Goal: Navigation & Orientation: Understand site structure

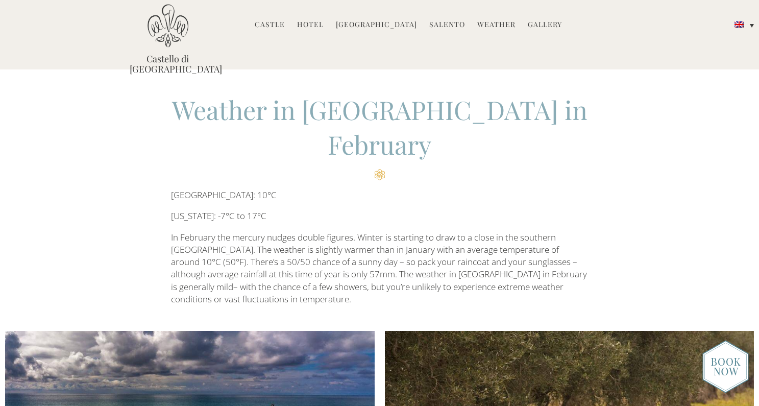
click at [278, 22] on link "Castle" at bounding box center [270, 25] width 30 height 12
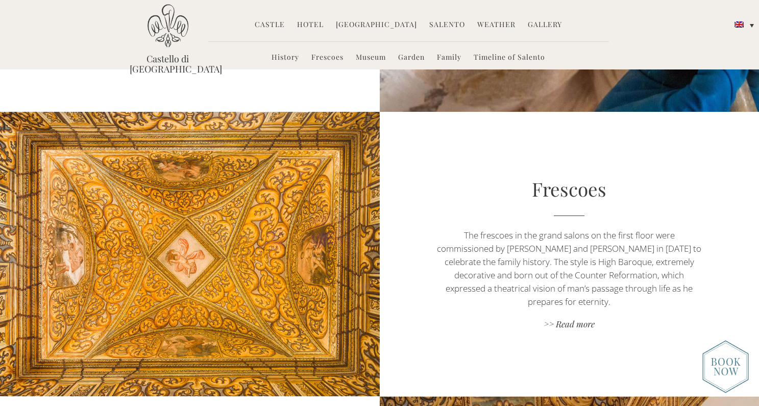
scroll to position [832, 0]
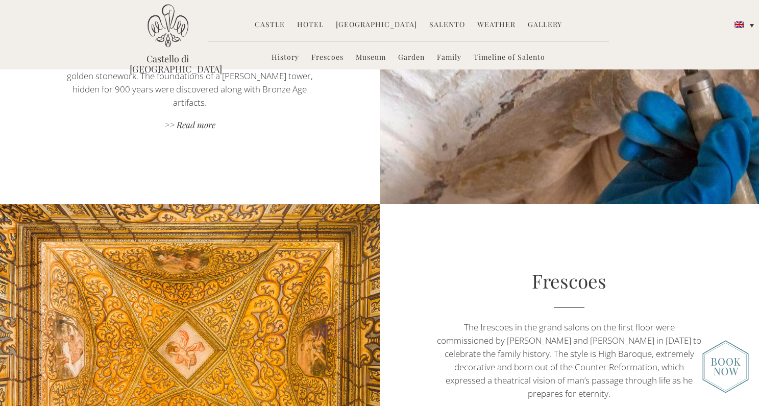
click at [319, 21] on link "Hotel" at bounding box center [310, 25] width 27 height 12
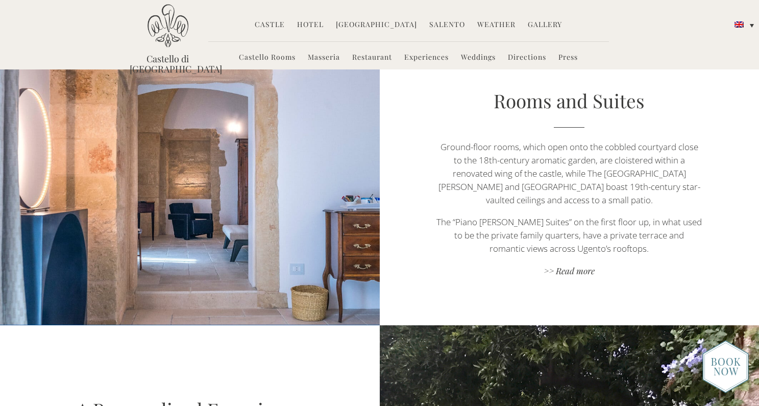
scroll to position [603, 0]
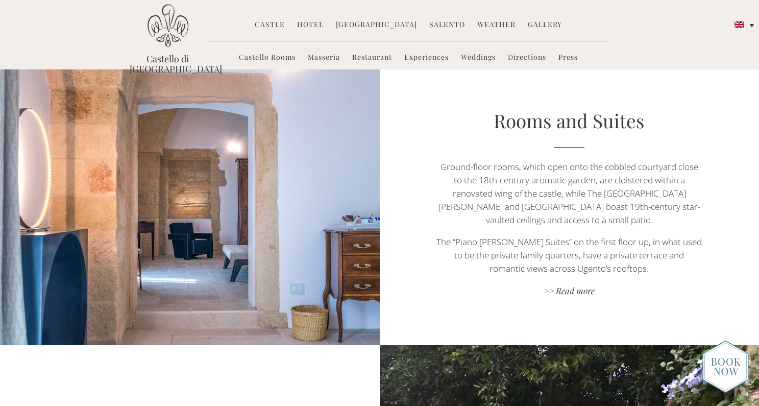
click at [490, 24] on link "Weather" at bounding box center [496, 25] width 38 height 12
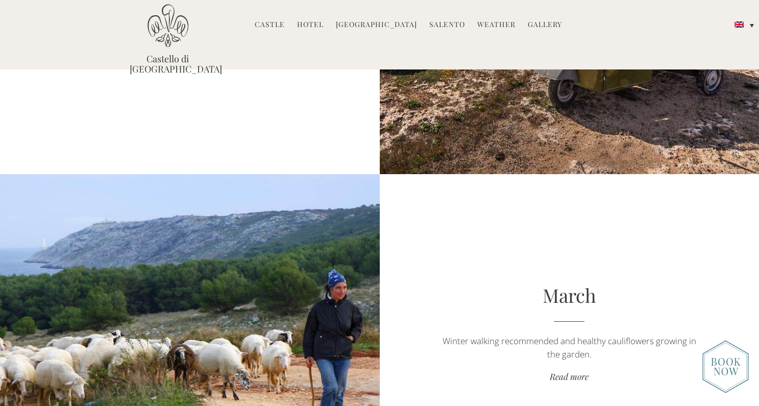
scroll to position [909, 0]
